Goal: Find specific page/section: Find specific page/section

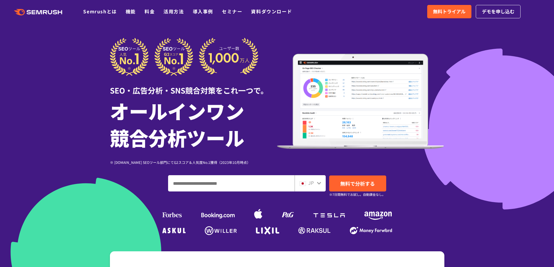
click at [239, 185] on input "ドメイン、キーワードまたはURLを入力してください" at bounding box center [231, 184] width 126 height 16
click at [305, 184] on img at bounding box center [303, 184] width 6 height 5
click at [315, 184] on div "JP" at bounding box center [309, 183] width 19 height 8
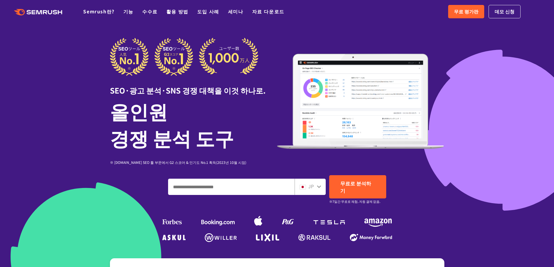
click at [205, 181] on input "도메인, 키워드 또는 URL을 입력하세요." at bounding box center [231, 187] width 126 height 16
click at [319, 184] on icon at bounding box center [319, 186] width 5 height 5
click at [318, 185] on icon at bounding box center [319, 186] width 5 height 5
click at [317, 184] on icon at bounding box center [319, 186] width 5 height 5
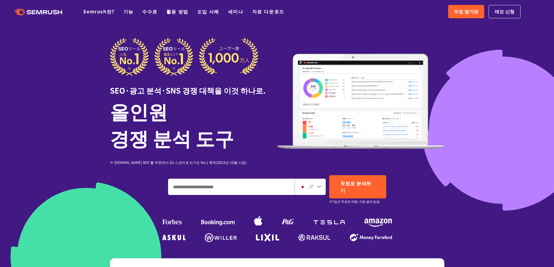
click at [309, 184] on font "JP" at bounding box center [311, 186] width 6 height 7
click at [311, 183] on font "JP" at bounding box center [311, 186] width 6 height 7
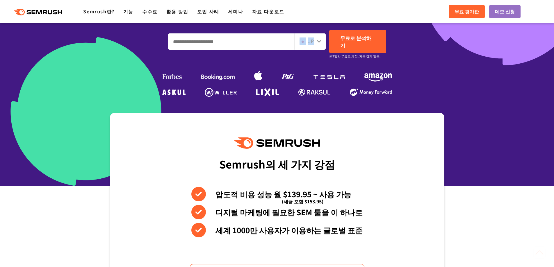
scroll to position [378, 0]
